Goal: Task Accomplishment & Management: Use online tool/utility

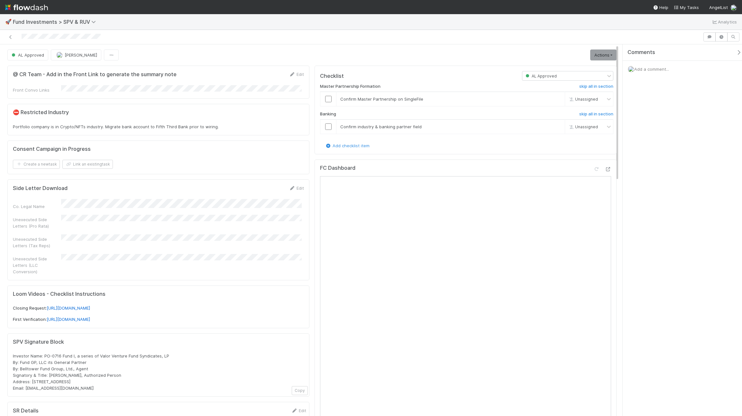
click at [265, 188] on div "Side Letter Download Edit" at bounding box center [158, 188] width 291 height 6
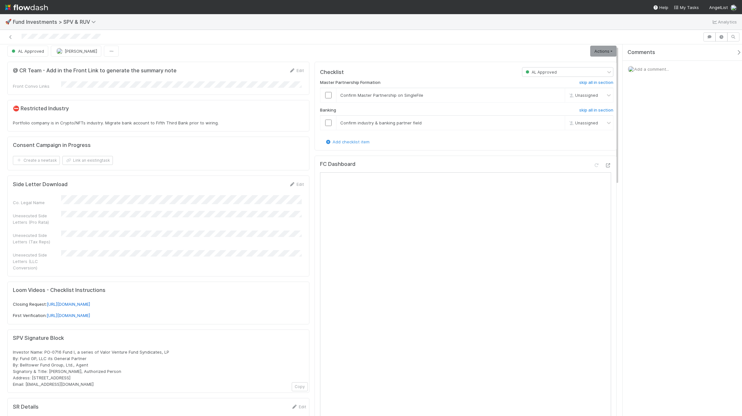
click at [281, 20] on div "🚀 Fund Investments > SPV & RUV Analytics" at bounding box center [371, 21] width 742 height 15
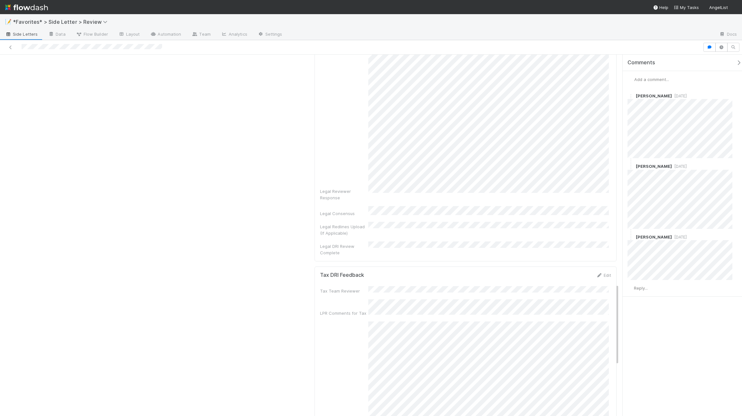
scroll to position [1066, 0]
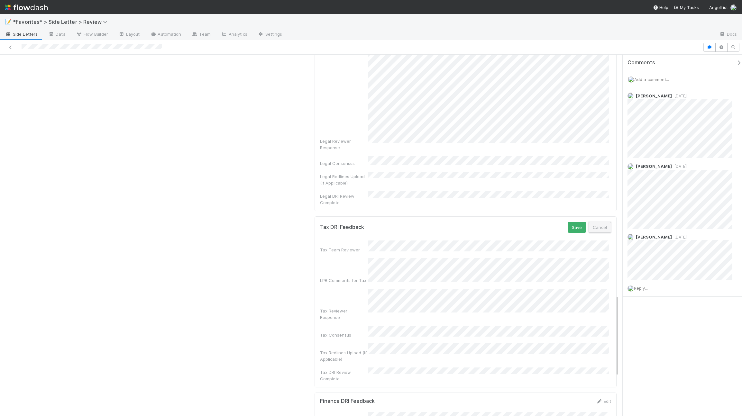
click at [598, 222] on button "Cancel" at bounding box center [600, 227] width 23 height 11
click at [356, 272] on div "Tax Reviewer Response" at bounding box center [465, 277] width 291 height 139
click at [363, 271] on div "Tax Reviewer Response" at bounding box center [465, 277] width 291 height 139
click at [512, 293] on div "Tax Reviewer Response" at bounding box center [465, 277] width 291 height 139
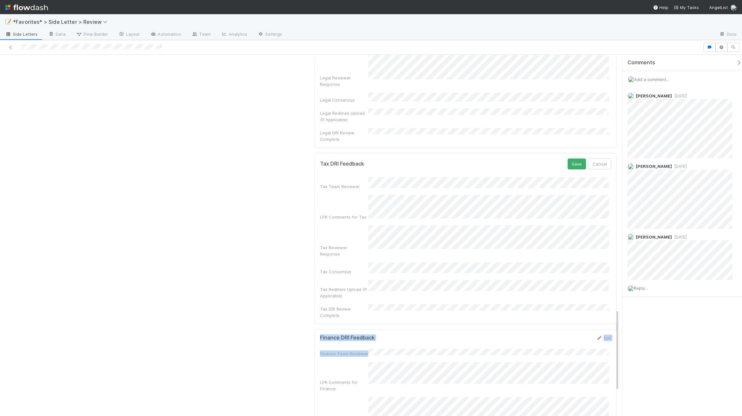
drag, startPoint x: 513, startPoint y: 293, endPoint x: 501, endPoint y: 264, distance: 31.3
click at [451, 329] on div "Finance DRI Feedback Edit Finance Team Reviewer LPR Comments for Finance Financ…" at bounding box center [466, 418] width 302 height 178
click at [594, 154] on button "Cancel" at bounding box center [600, 159] width 23 height 11
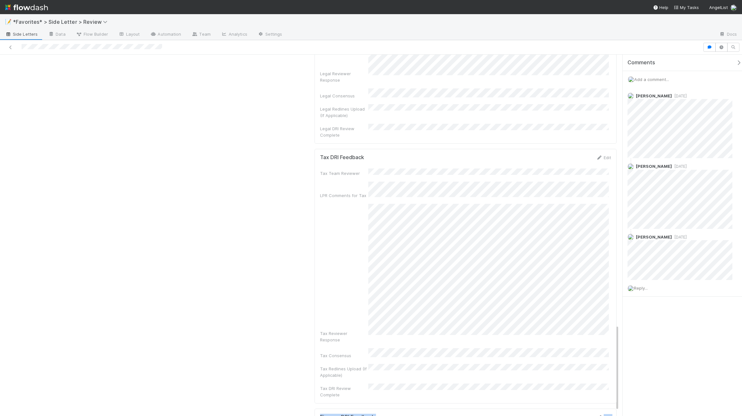
scroll to position [1240, 0]
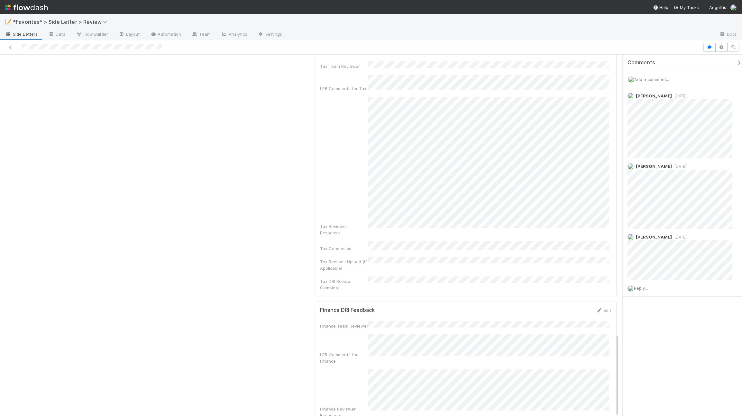
click at [423, 321] on div "Finance Team Reviewer LPR Comments for Finance Finance Reviewer Response Financ…" at bounding box center [465, 397] width 291 height 152
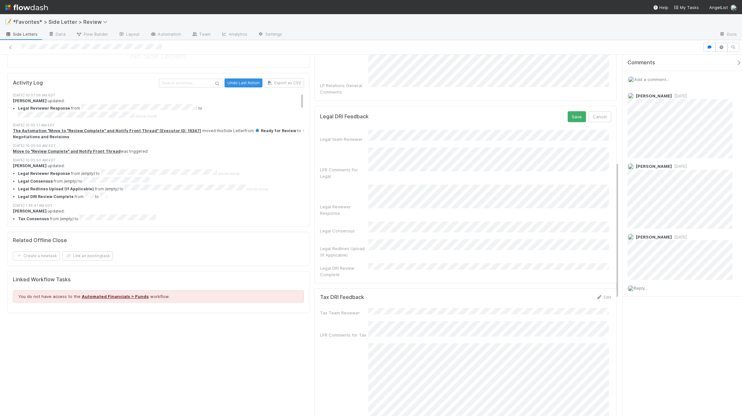
scroll to position [284, 0]
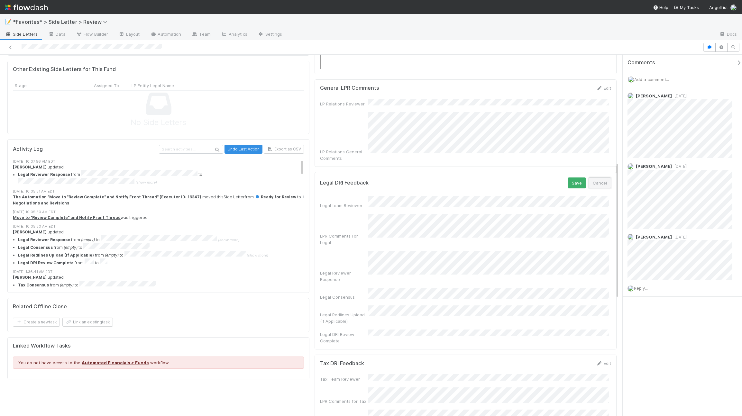
click at [598, 178] on button "Cancel" at bounding box center [600, 183] width 23 height 11
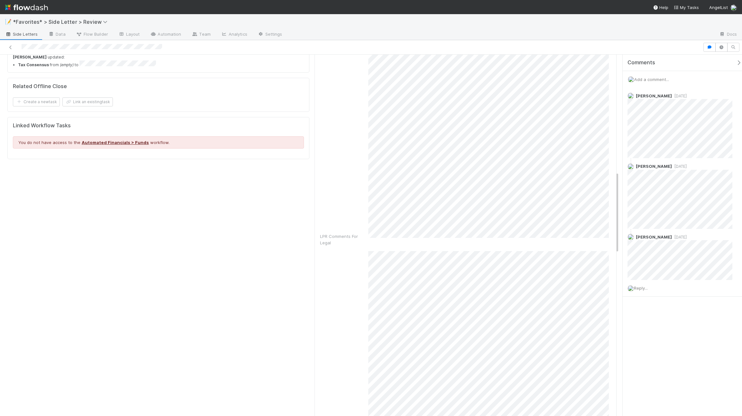
scroll to position [501, 0]
copy div "Response"
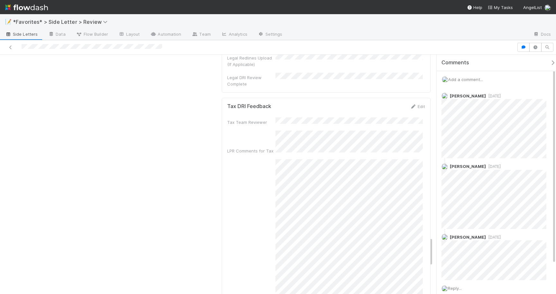
scroll to position [1503, 0]
click at [272, 222] on div "Tax Reviewer Response" at bounding box center [326, 229] width 198 height 171
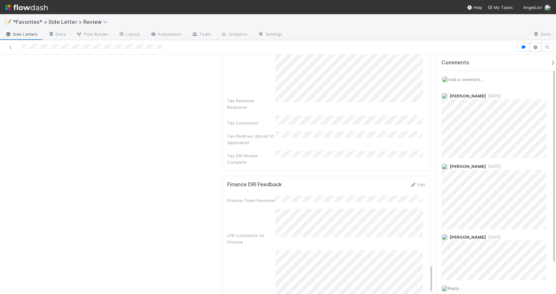
scroll to position [1716, 0]
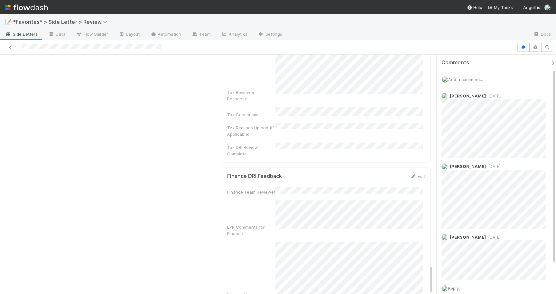
click at [265, 242] on div "Finance Reviewer Response" at bounding box center [326, 273] width 198 height 62
click at [267, 242] on div "Finance Reviewer Response" at bounding box center [326, 273] width 198 height 62
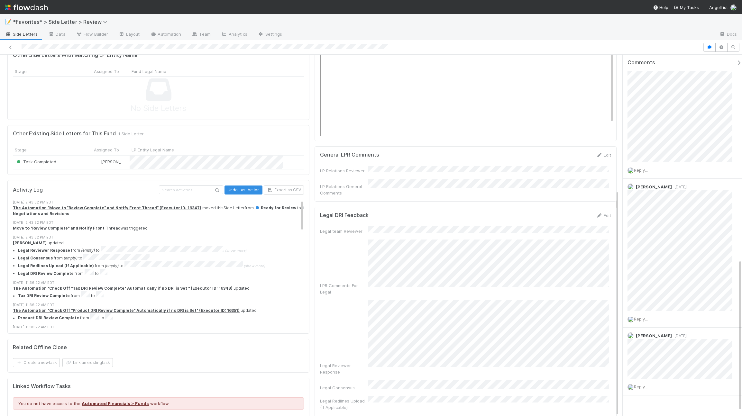
scroll to position [481, 0]
click at [568, 354] on div "Legal team Reviewer LPR Comments For Legal Legal Reviewer Response Legal Consen…" at bounding box center [465, 328] width 291 height 204
click at [447, 330] on div "Legal team Reviewer LPR Comments For Legal Legal Reviewer Response Legal Consen…" at bounding box center [465, 328] width 291 height 204
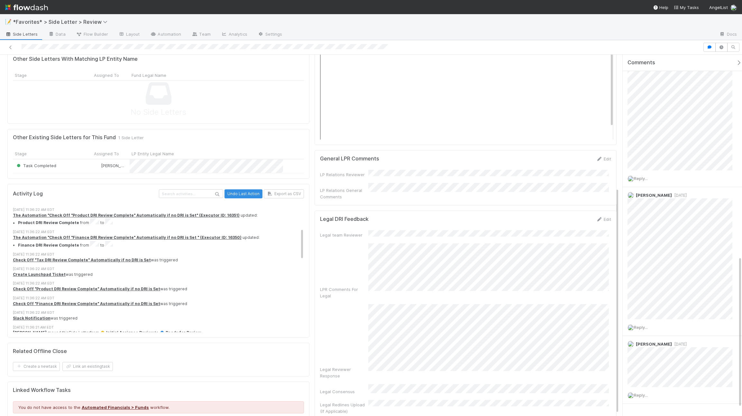
scroll to position [0, 0]
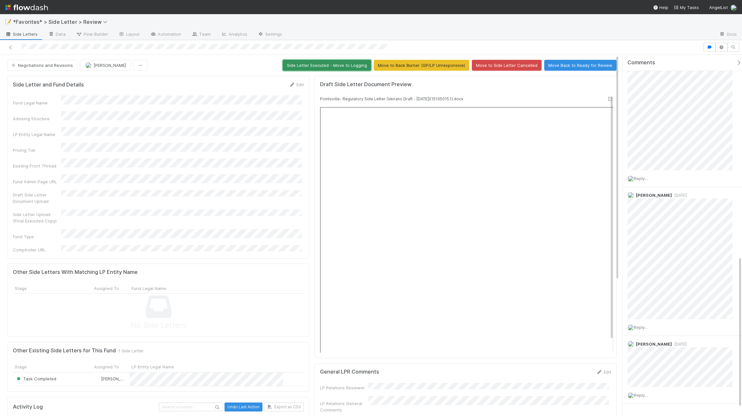
click at [345, 62] on button "Side Letter Executed - Move to Logging" at bounding box center [327, 65] width 88 height 11
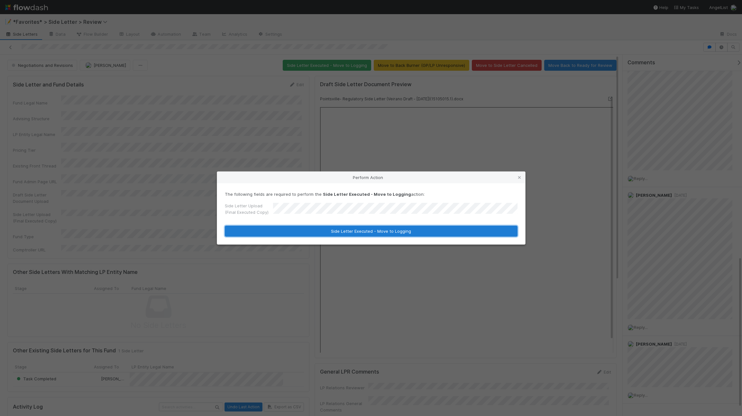
click at [394, 228] on button "Side Letter Executed - Move to Logging" at bounding box center [371, 231] width 293 height 11
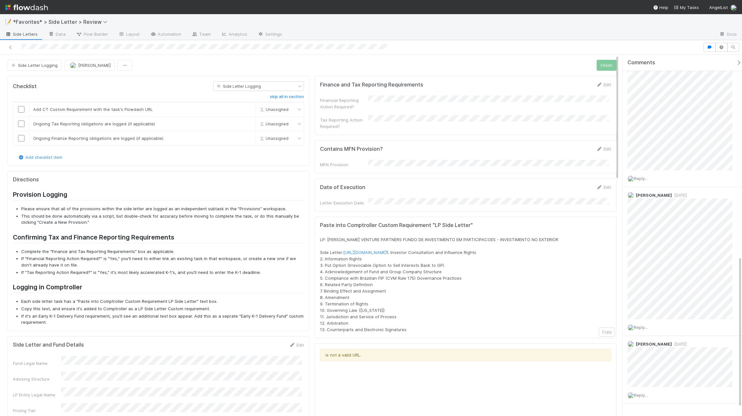
click at [380, 192] on form "Date of Execution Edit Letter Execution Date" at bounding box center [465, 195] width 291 height 22
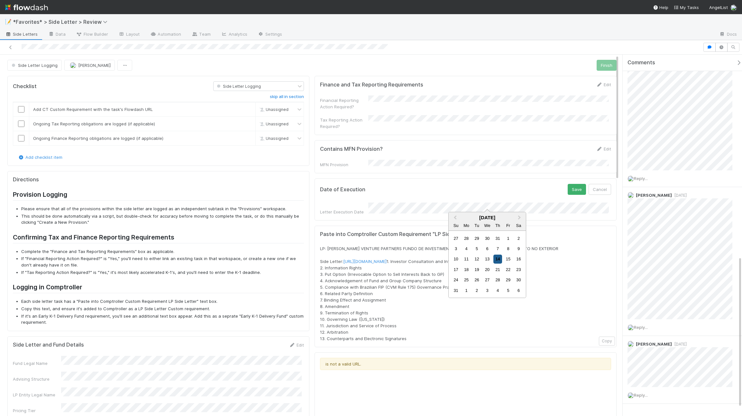
click at [499, 261] on div "14" at bounding box center [497, 259] width 9 height 9
click at [381, 155] on form "Contains MFN Provision? Edit MFN Provision" at bounding box center [465, 157] width 291 height 22
drag, startPoint x: 568, startPoint y: 182, endPoint x: 569, endPoint y: 173, distance: 9.1
click at [569, 184] on button "Save" at bounding box center [577, 189] width 18 height 11
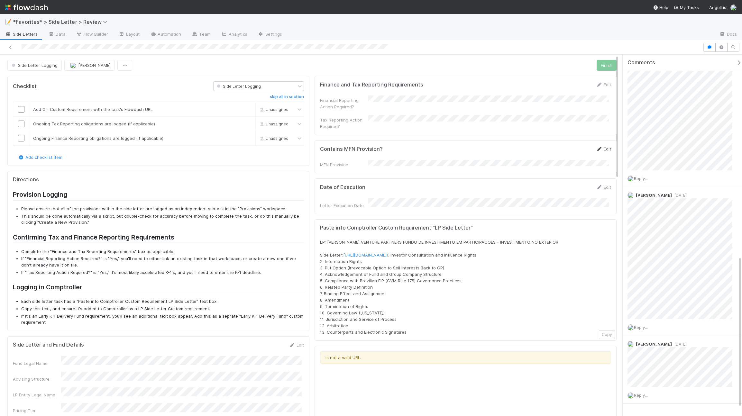
click at [601, 146] on link "Edit" at bounding box center [603, 148] width 15 height 5
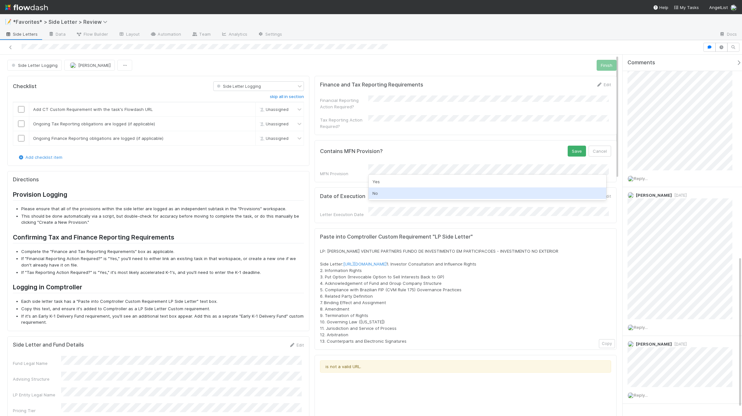
click at [395, 194] on div "No" at bounding box center [488, 194] width 238 height 12
click at [572, 146] on button "Save" at bounding box center [577, 151] width 18 height 11
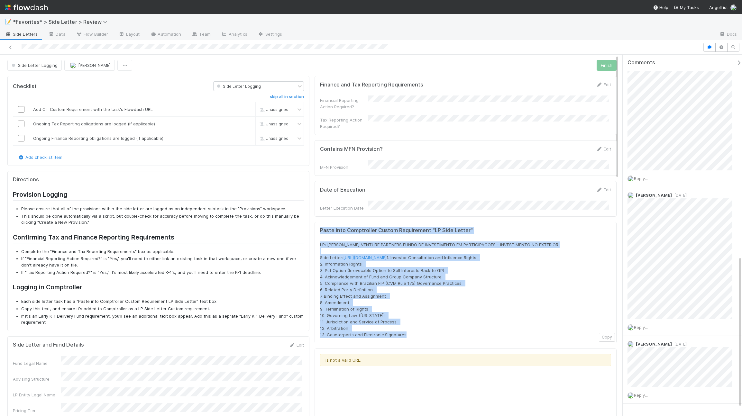
drag, startPoint x: 365, startPoint y: 304, endPoint x: 314, endPoint y: 224, distance: 94.9
click at [315, 224] on div "Paste into Comptroller Custom Requirement "LP Side Letter" LP: [PERSON_NAME] VE…" at bounding box center [466, 283] width 302 height 122
copy div "Paste into Comptroller Custom Requirement "LP Side Letter" LP: [PERSON_NAME] VE…"
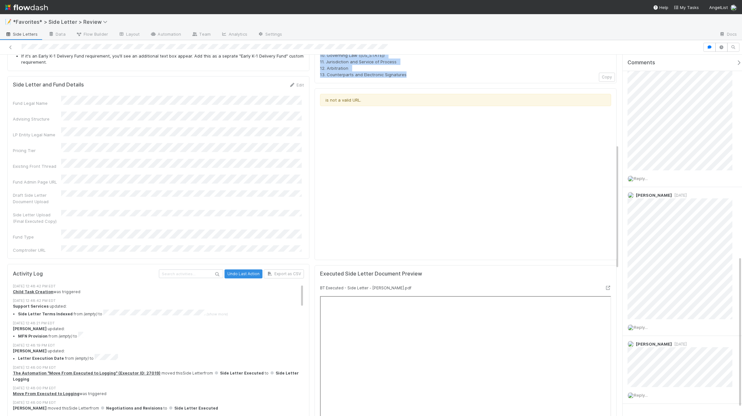
scroll to position [0, 0]
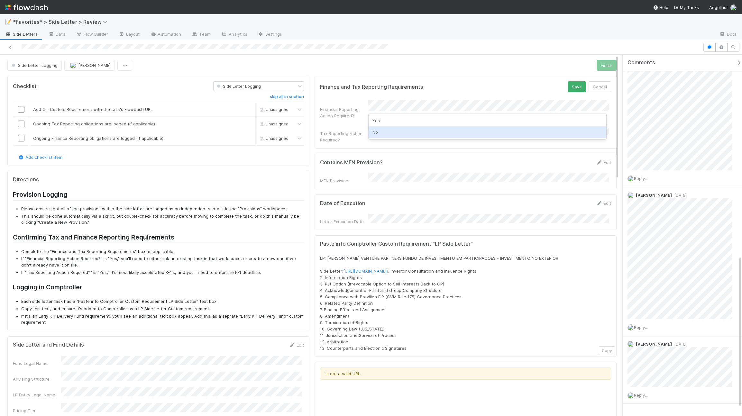
click at [382, 130] on div "No" at bounding box center [488, 132] width 238 height 12
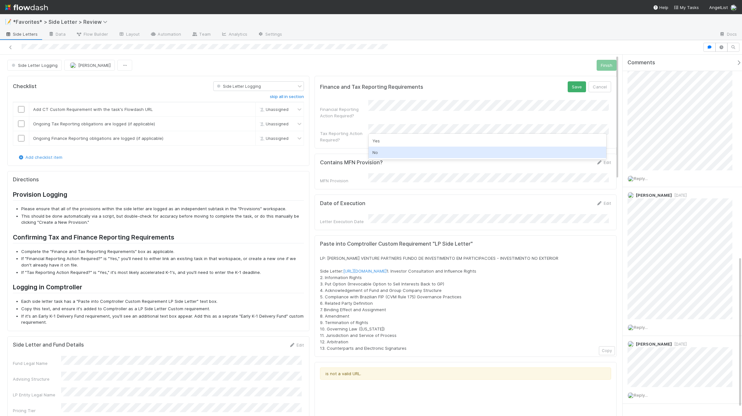
click at [380, 149] on div "No" at bounding box center [488, 153] width 238 height 12
click at [568, 90] on button "Save" at bounding box center [577, 86] width 18 height 11
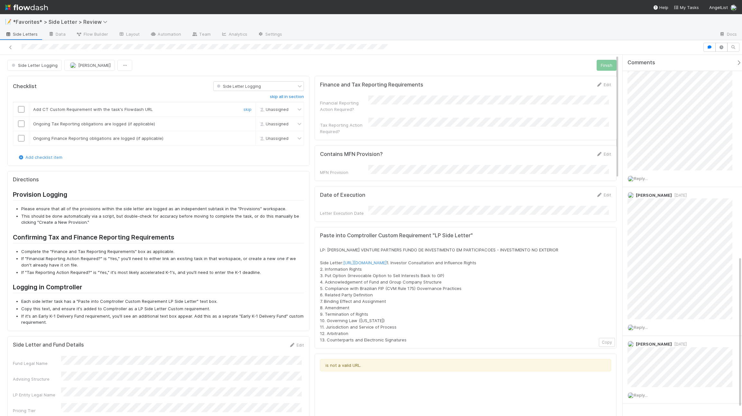
click at [20, 109] on input "checkbox" at bounding box center [21, 109] width 6 height 6
click at [23, 125] on input "checkbox" at bounding box center [21, 124] width 6 height 6
click at [23, 137] on input "checkbox" at bounding box center [21, 138] width 6 height 6
click at [602, 66] on button "Finish" at bounding box center [607, 65] width 20 height 11
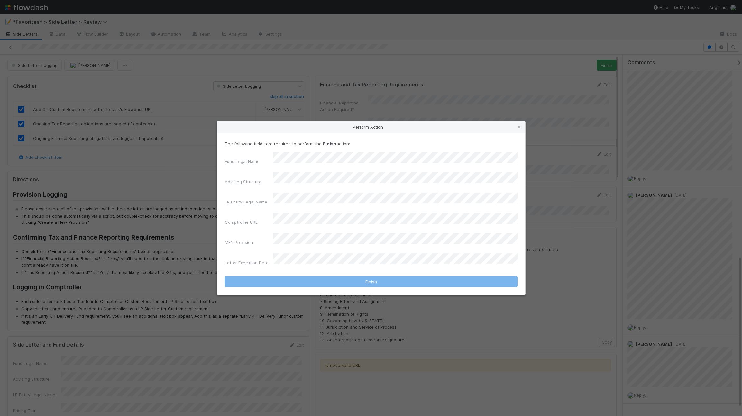
click at [389, 5] on div "Perform Action The following fields are required to perform the Finish action: …" at bounding box center [371, 208] width 742 height 416
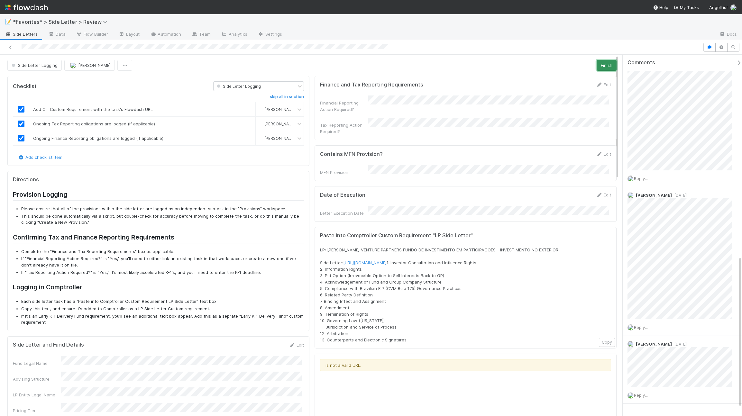
click at [603, 61] on button "Finish" at bounding box center [607, 65] width 20 height 11
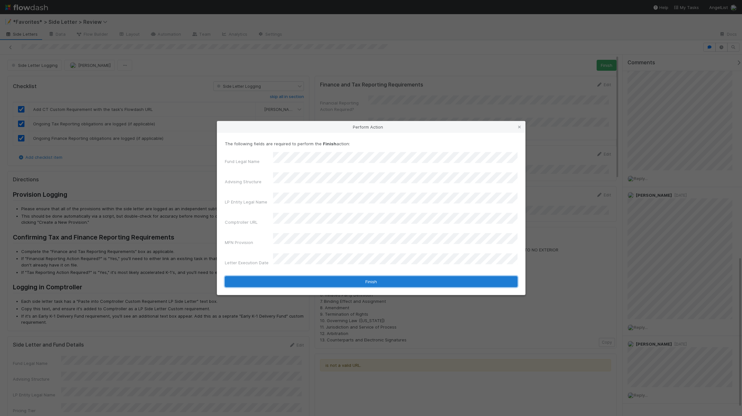
click at [351, 276] on button "Finish" at bounding box center [371, 281] width 293 height 11
